Goal: Navigation & Orientation: Find specific page/section

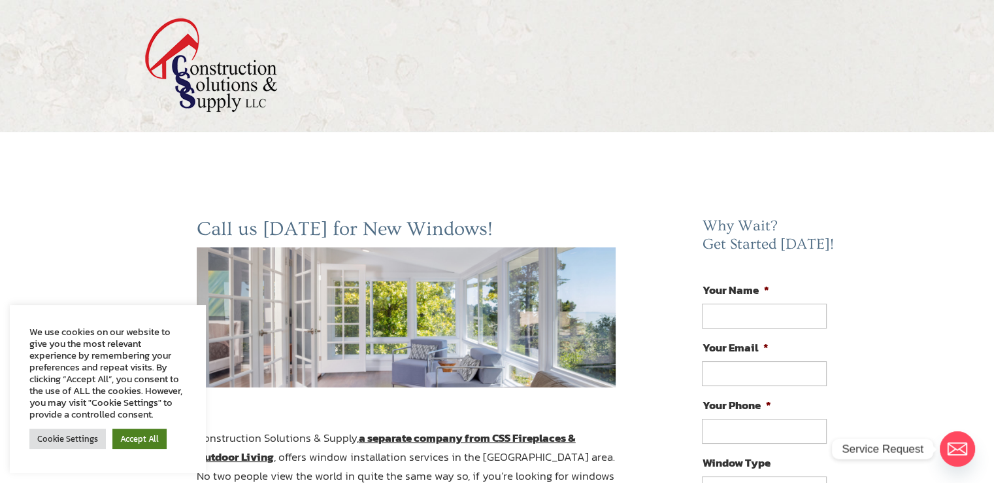
click at [137, 441] on link "Accept All" at bounding box center [139, 438] width 54 height 20
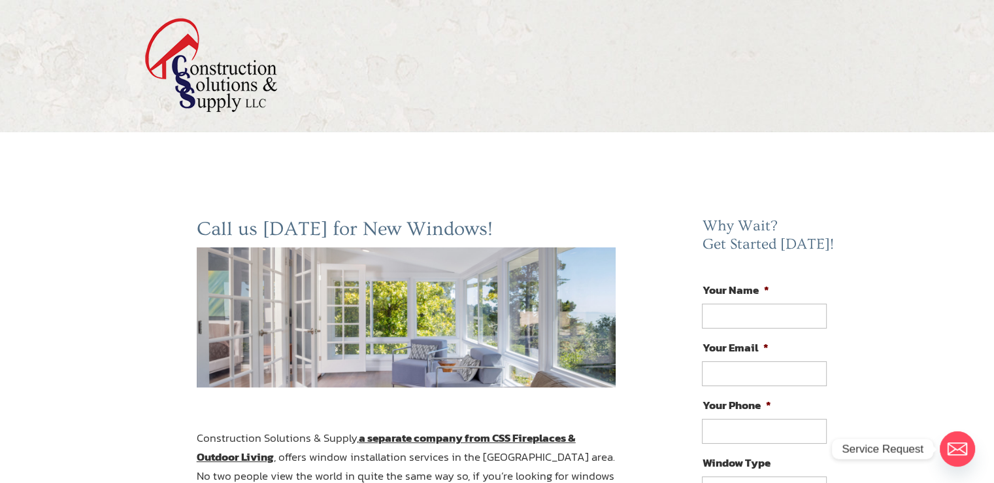
click at [195, 82] on img at bounding box center [210, 65] width 133 height 95
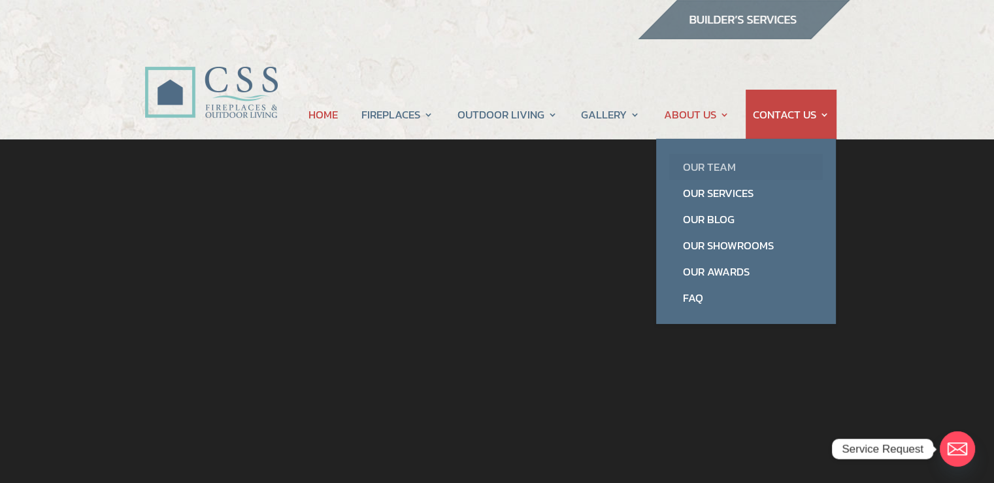
click at [717, 169] on link "Our Team" at bounding box center [746, 167] width 154 height 26
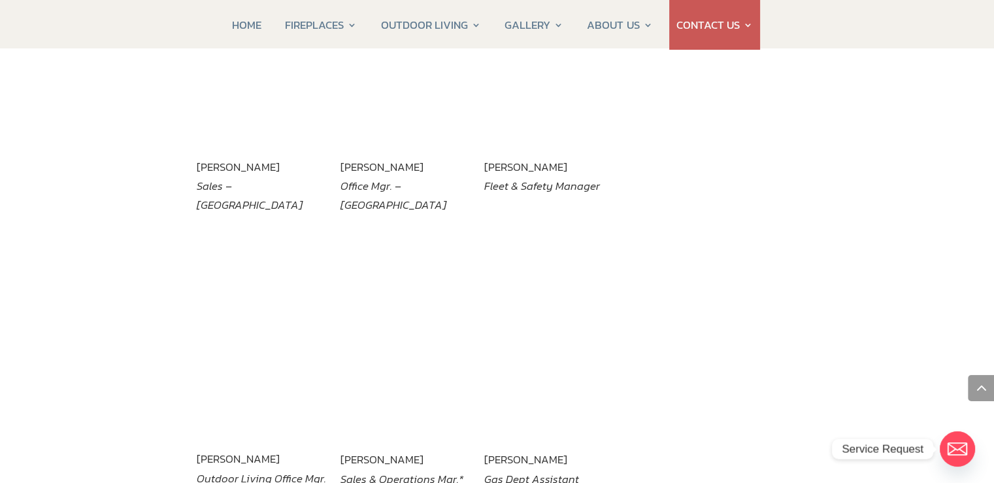
scroll to position [2027, 0]
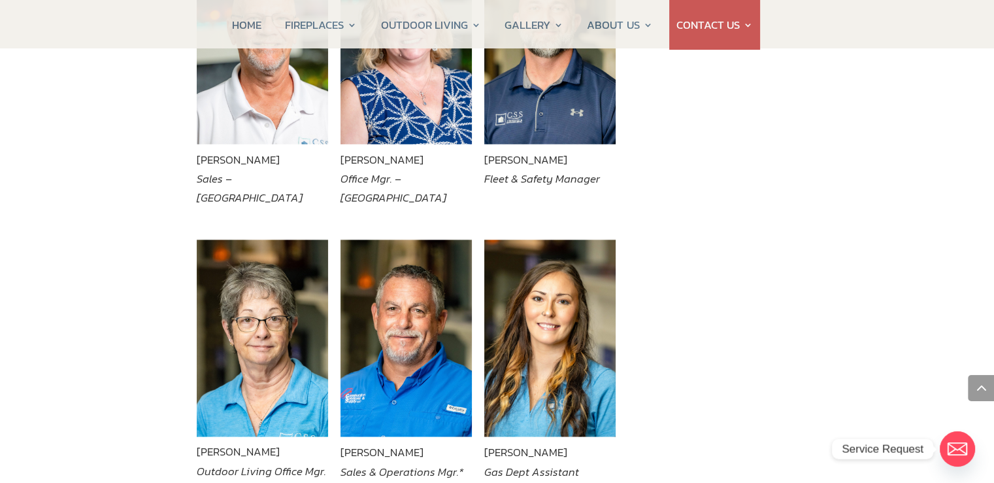
click at [413, 369] on img at bounding box center [406, 337] width 131 height 197
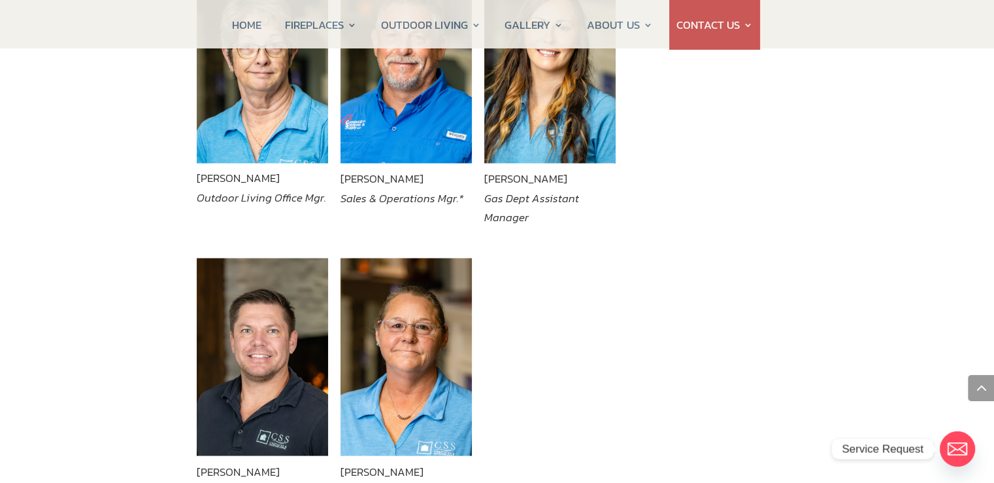
scroll to position [2615, 0]
